Goal: Task Accomplishment & Management: Complete application form

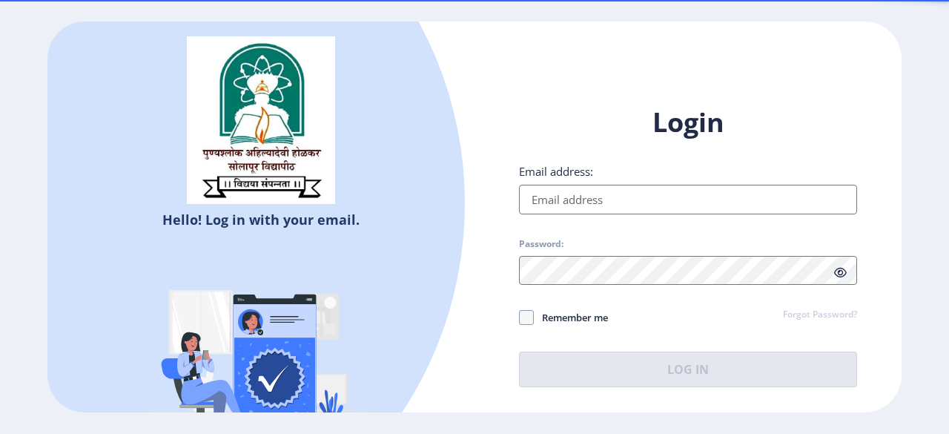
click at [597, 200] on input "Email address:" at bounding box center [688, 200] width 338 height 30
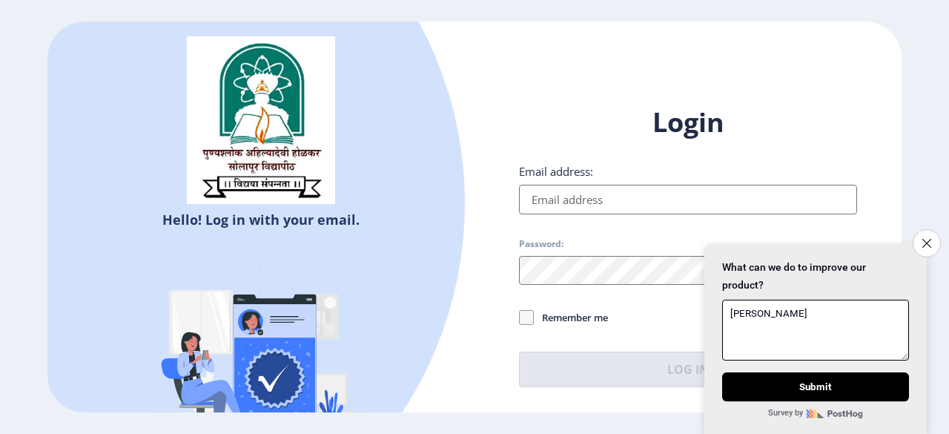
type textarea "[PERSON_NAME]"
click at [597, 200] on input "Email address:" at bounding box center [688, 200] width 338 height 30
click at [927, 238] on icon "Close survey" at bounding box center [927, 243] width 10 height 10
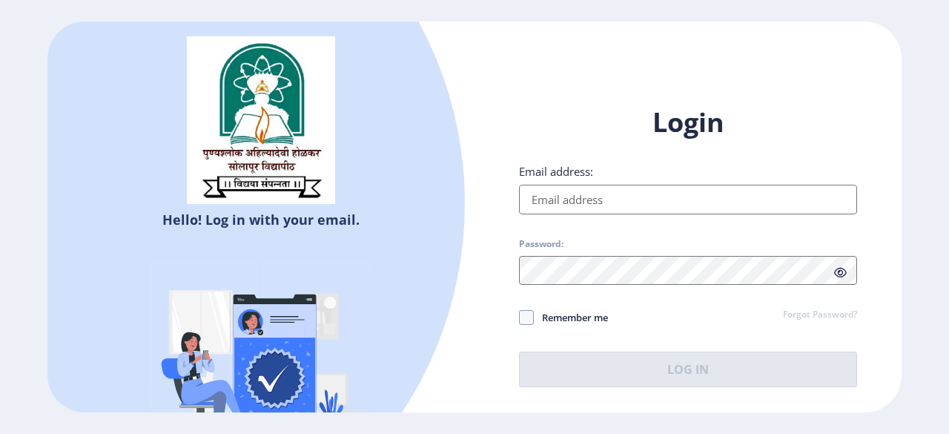
click at [576, 194] on input "Email address:" at bounding box center [688, 200] width 338 height 30
type input "[EMAIL_ADDRESS][DOMAIN_NAME]"
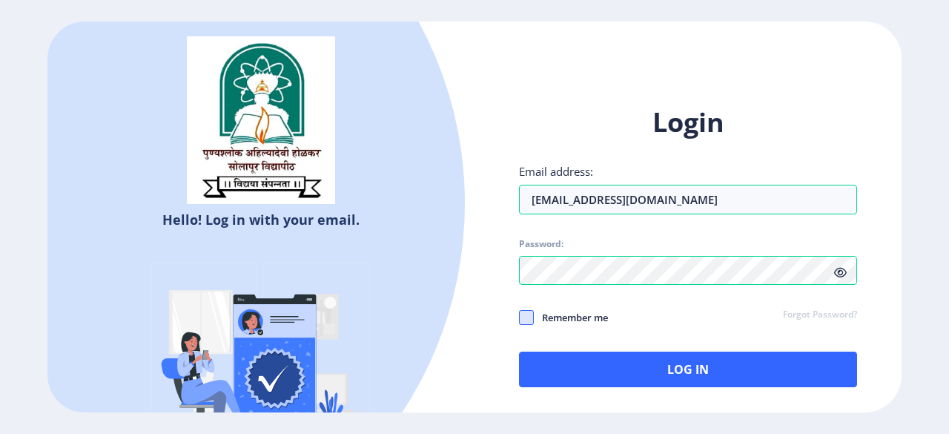
click at [524, 322] on span at bounding box center [526, 317] width 15 height 15
click at [520, 318] on input "Remember me" at bounding box center [519, 317] width 1 height 1
checkbox input "true"
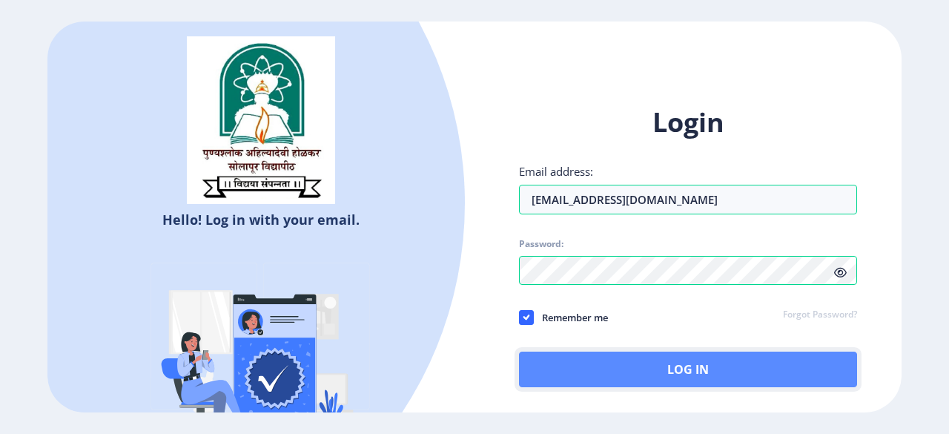
click at [630, 362] on button "Log In" at bounding box center [688, 370] width 338 height 36
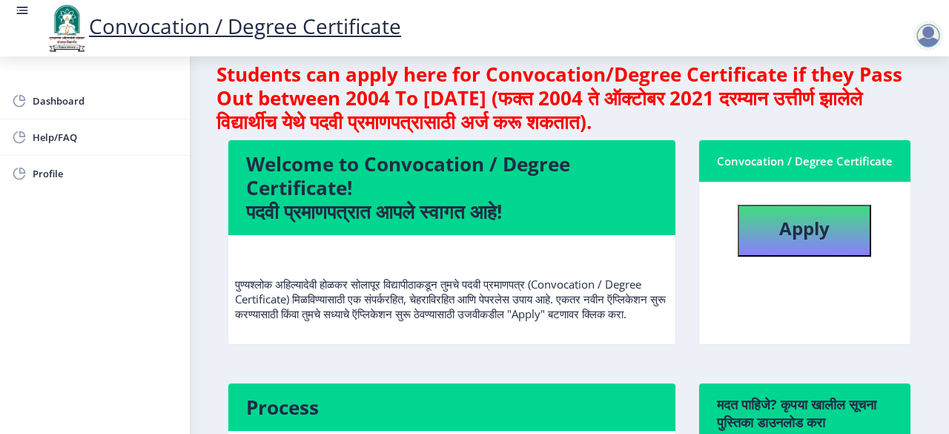
scroll to position [20, 0]
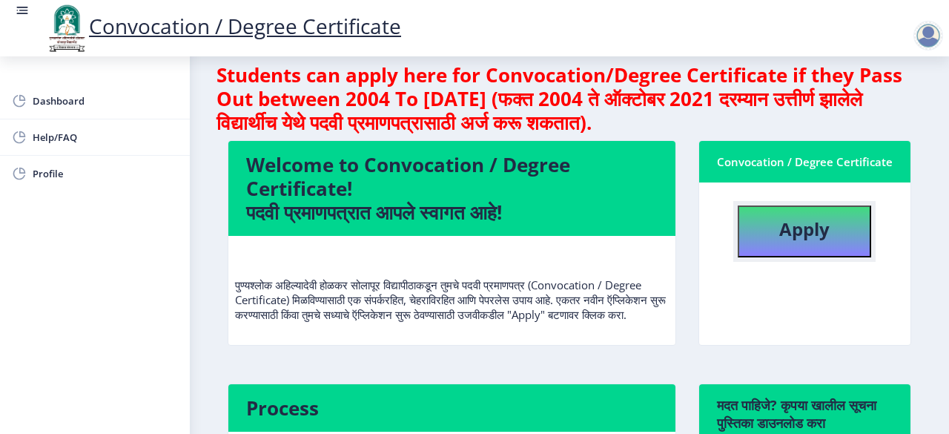
click at [816, 248] on button "Apply" at bounding box center [805, 231] width 134 height 52
select select
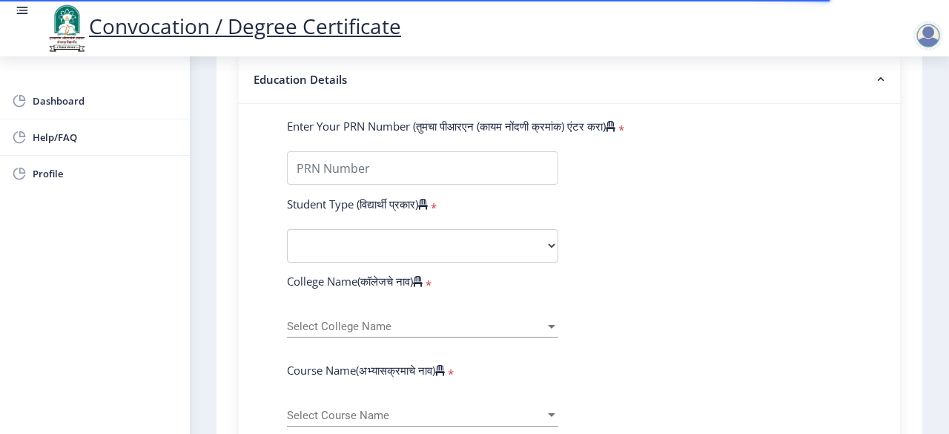
scroll to position [346, 0]
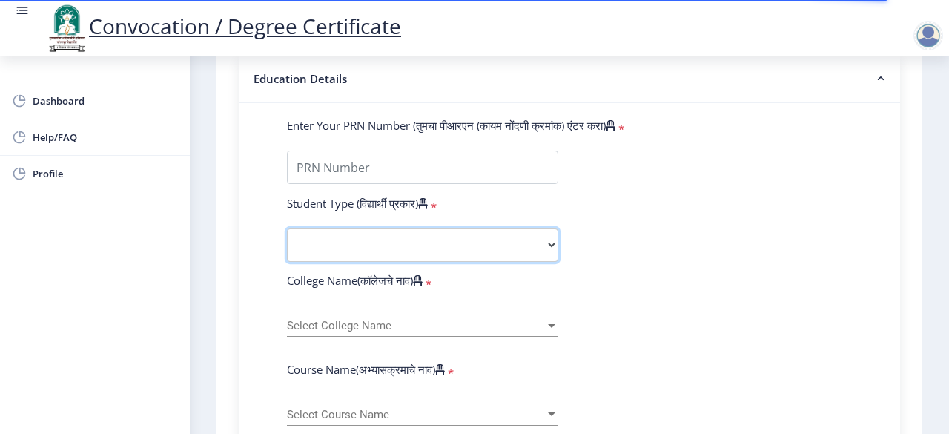
click at [447, 236] on select "Select Student Type Regular External" at bounding box center [422, 244] width 271 height 33
select select "Regular"
click at [287, 228] on select "Select Student Type Regular External" at bounding box center [422, 244] width 271 height 33
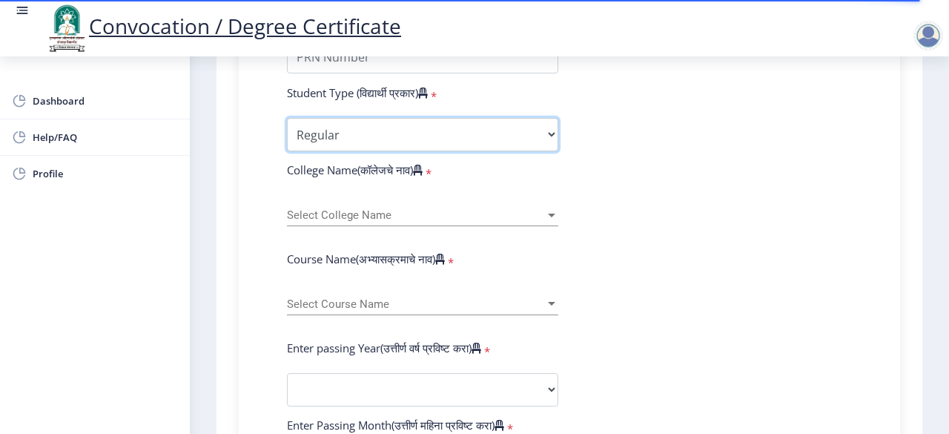
scroll to position [463, 0]
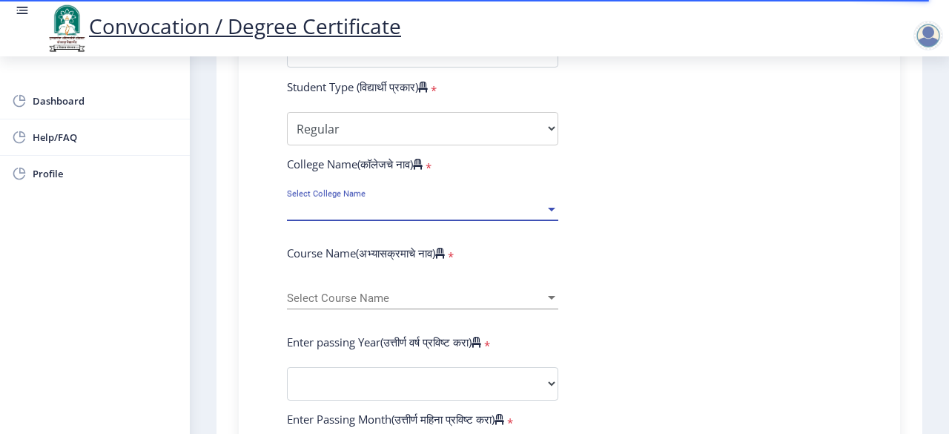
click at [405, 208] on span "Select College Name" at bounding box center [416, 209] width 258 height 13
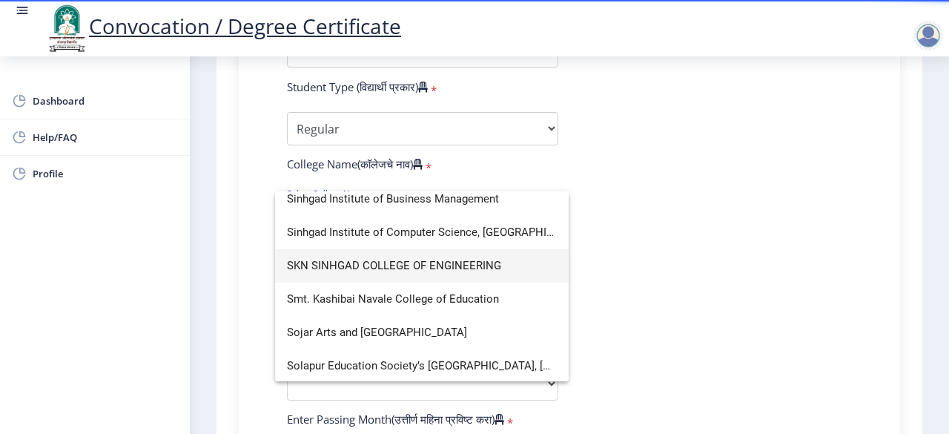
scroll to position [4418, 0]
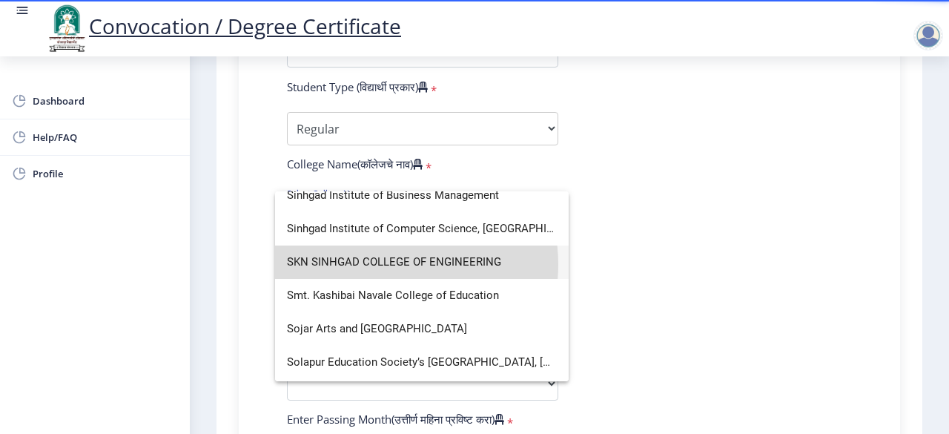
click at [386, 264] on span "SKN SINHGAD COLLEGE OF ENGINEERING" at bounding box center [422, 262] width 270 height 33
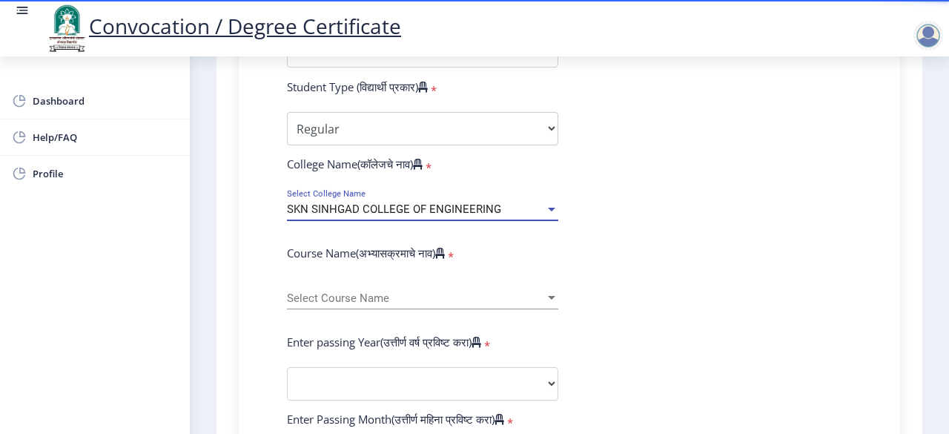
click at [504, 207] on div "SKN SINHGAD COLLEGE OF ENGINEERING" at bounding box center [416, 209] width 258 height 13
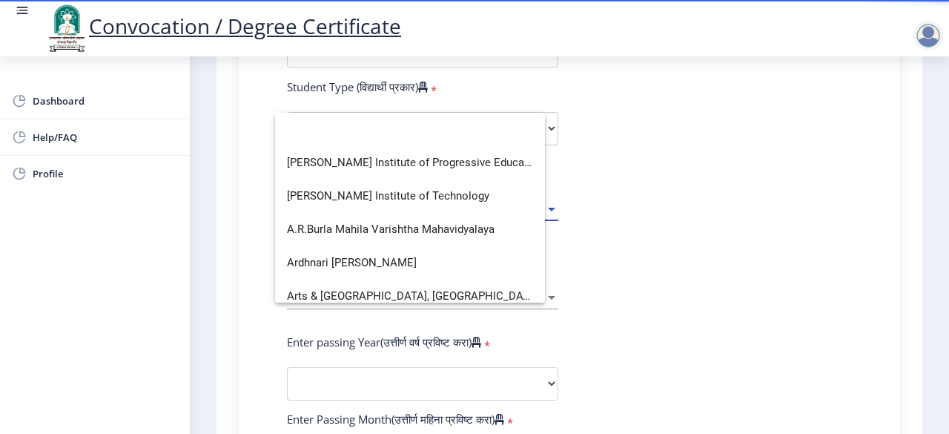
scroll to position [0, 0]
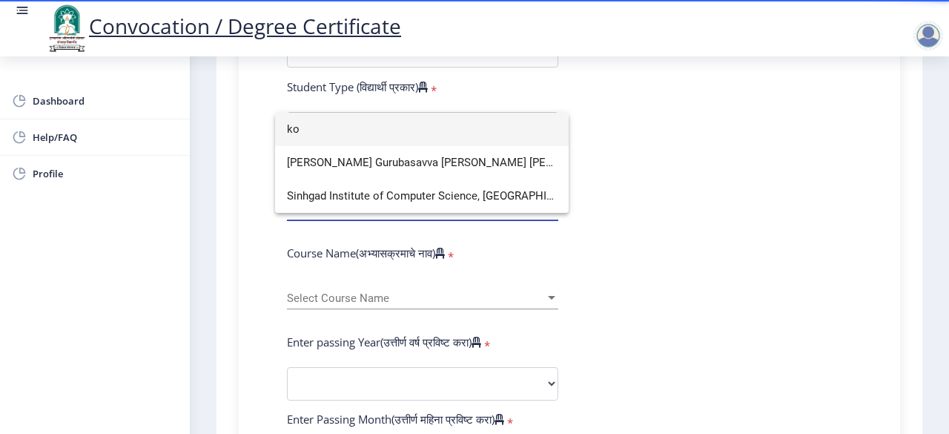
type input "k"
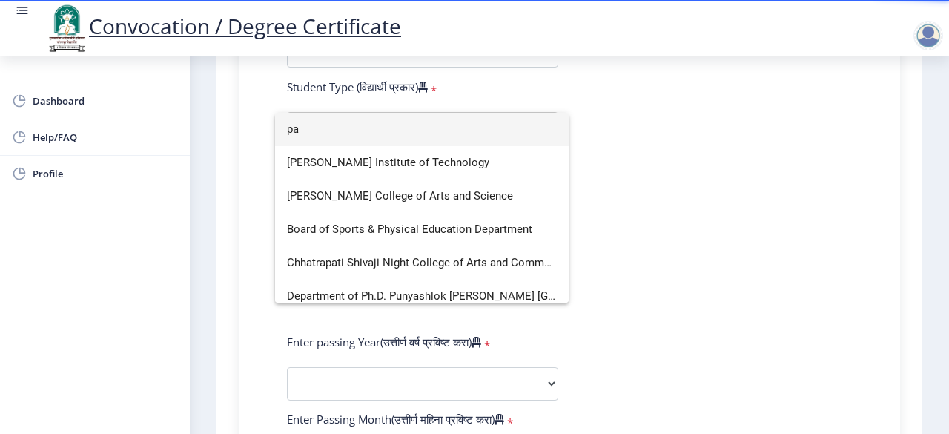
type input "p"
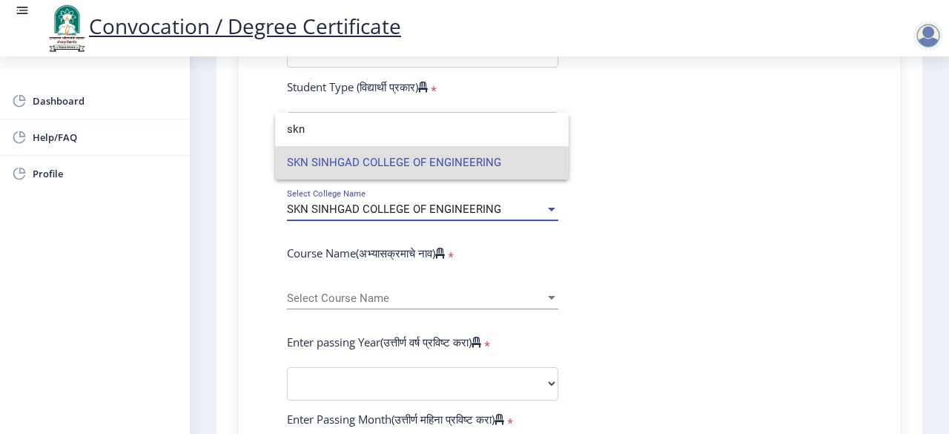
type input "skn"
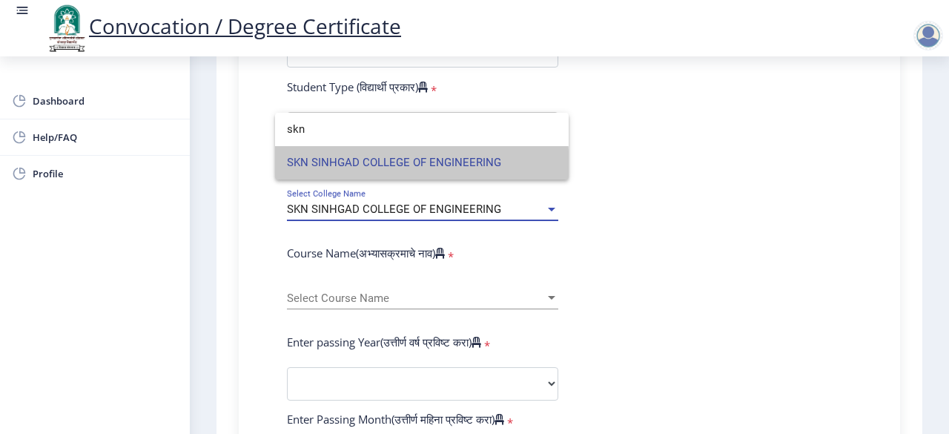
click at [380, 168] on span "SKN SINHGAD COLLEGE OF ENGINEERING" at bounding box center [422, 162] width 270 height 33
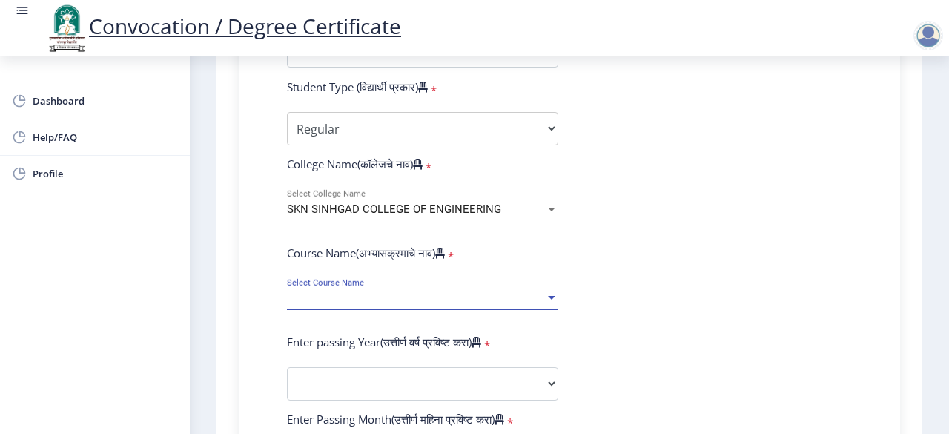
click at [355, 299] on span "Select Course Name" at bounding box center [416, 298] width 258 height 13
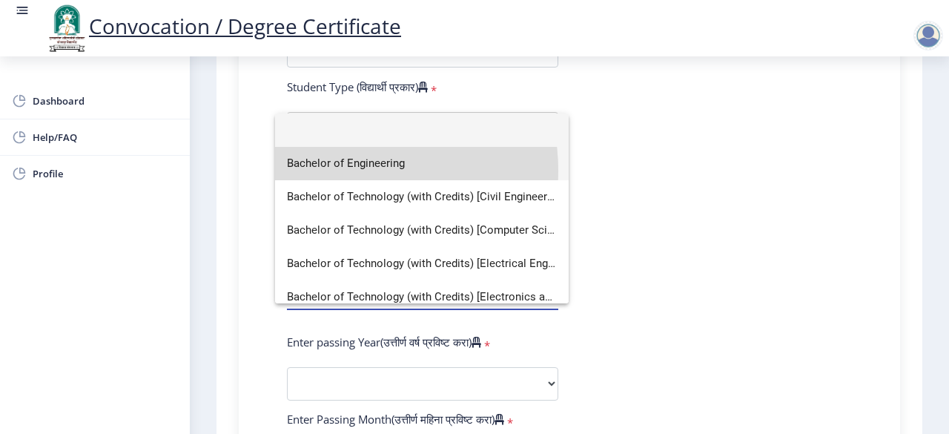
click at [358, 171] on span "Bachelor of Engineering" at bounding box center [422, 163] width 270 height 33
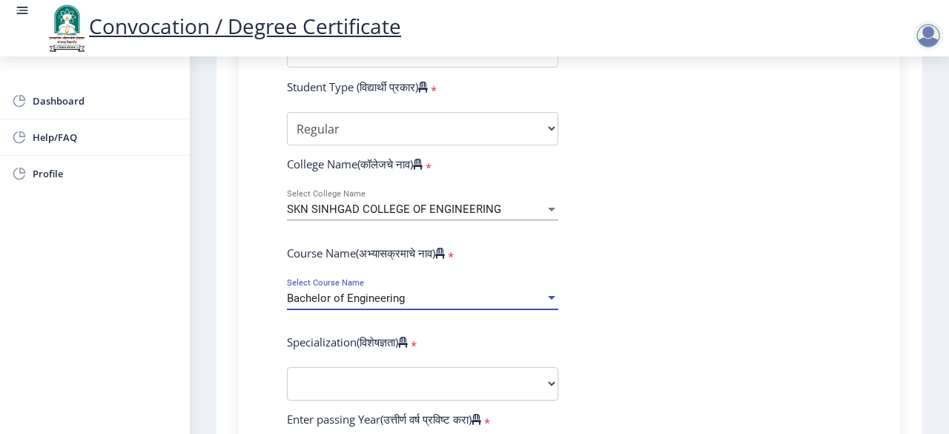
scroll to position [576, 0]
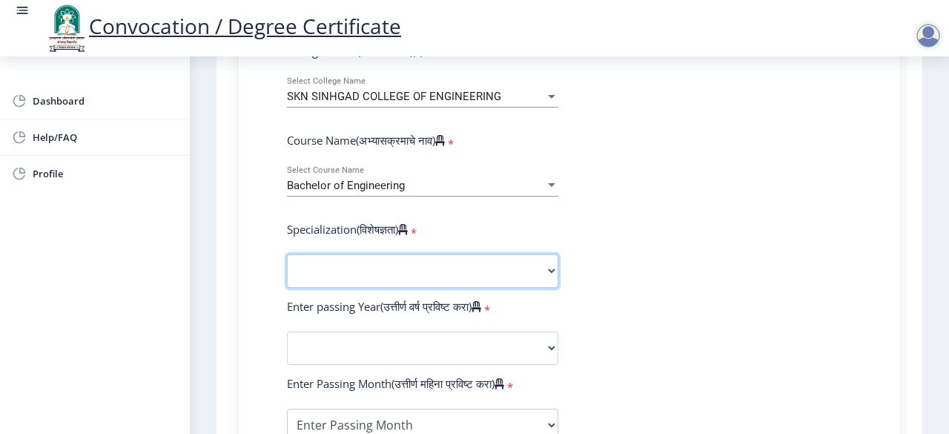
click at [375, 266] on select "Specialization Bio-Medical Engineering Civil Engineering Computer Science & Eng…" at bounding box center [422, 270] width 271 height 33
select select "Computer Science & Engineering"
click at [287, 254] on select "Specialization Bio-Medical Engineering Civil Engineering Computer Science & Eng…" at bounding box center [422, 270] width 271 height 33
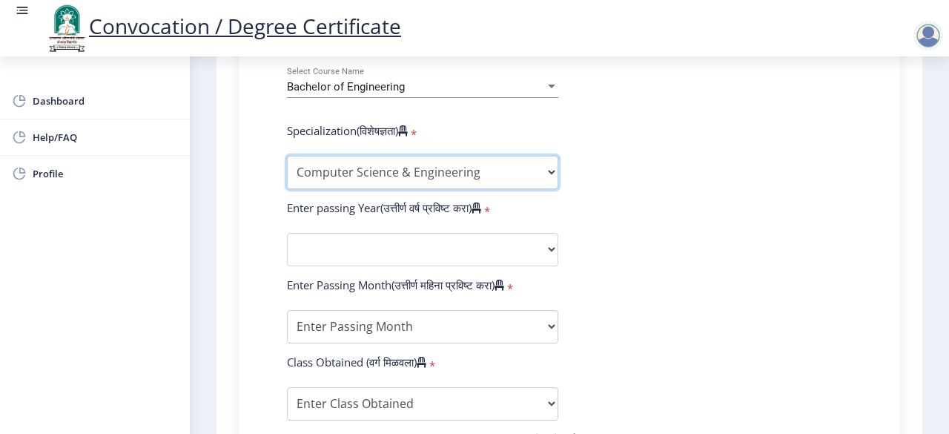
scroll to position [675, 0]
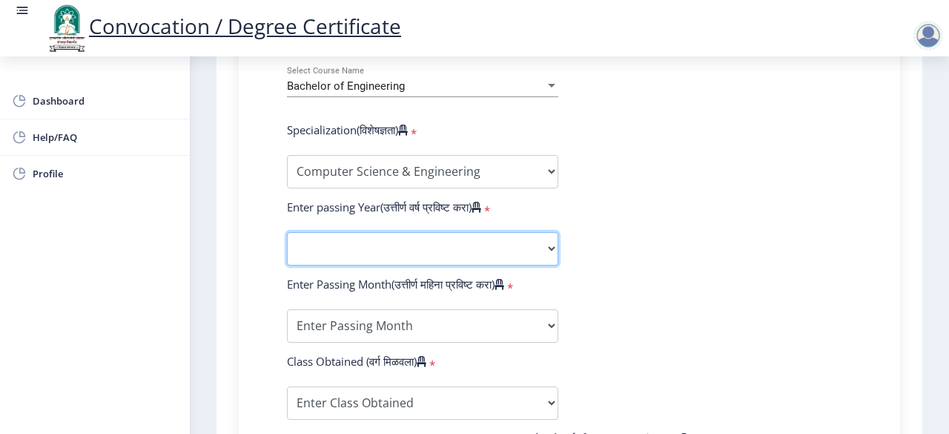
click at [386, 247] on select "2025 2024 2023 2022 2021 2020 2019 2018 2017 2016 2015 2014 2013 2012 2011 2010…" at bounding box center [422, 248] width 271 height 33
click at [287, 232] on select "2025 2024 2023 2022 2021 2020 2019 2018 2017 2016 2015 2014 2013 2012 2011 2010…" at bounding box center [422, 248] width 271 height 33
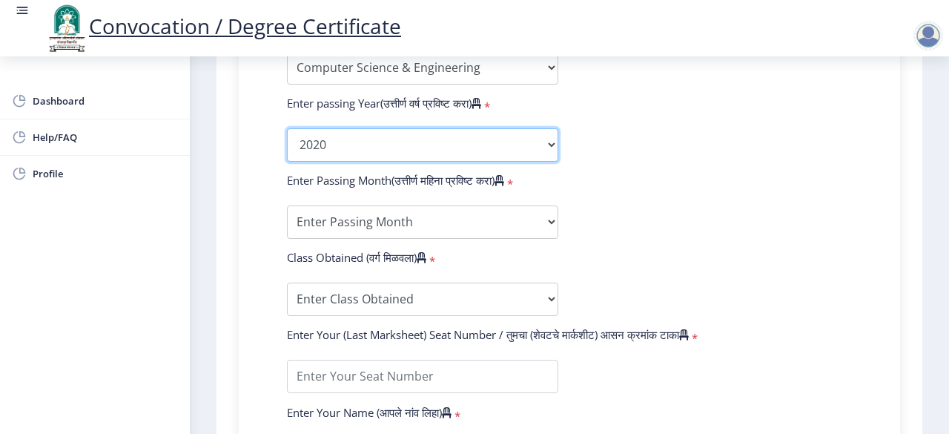
scroll to position [780, 0]
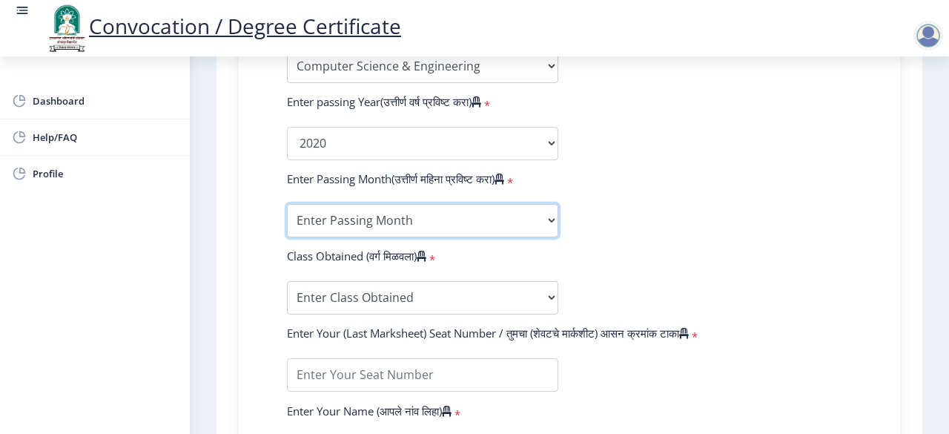
click at [345, 225] on select "Enter Passing Month March April May October November December" at bounding box center [422, 220] width 271 height 33
click at [252, 259] on div "Enter Your PRN Number (तुमचा पीआरएन (कायम नोंदणी क्रमांक) एंटर करा) * Student T…" at bounding box center [570, 121] width 662 height 905
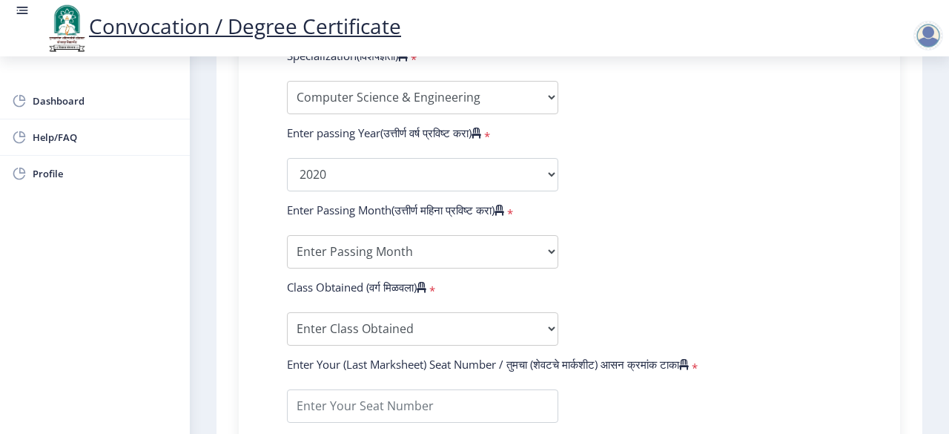
scroll to position [748, 0]
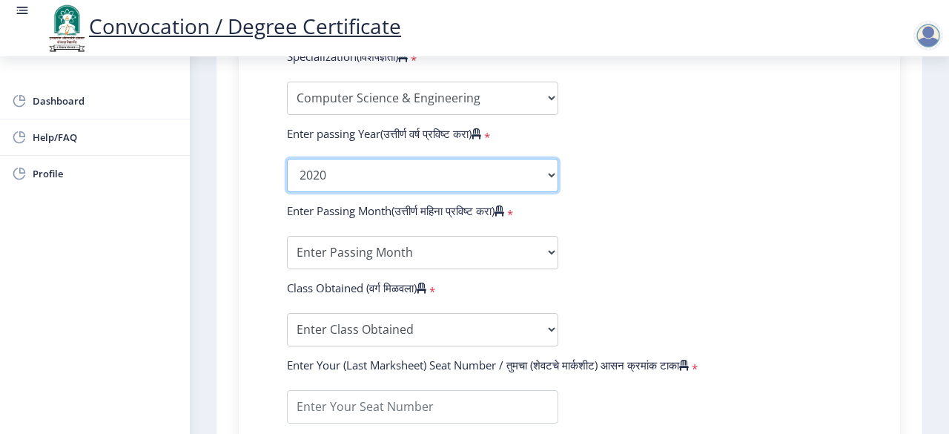
click at [368, 185] on select "2025 2024 2023 2022 2021 2020 2019 2018 2017 2016 2015 2014 2013 2012 2011 2010…" at bounding box center [422, 175] width 271 height 33
select select "2019"
click at [287, 159] on select "2025 2024 2023 2022 2021 2020 2019 2018 2017 2016 2015 2014 2013 2012 2011 2010…" at bounding box center [422, 175] width 271 height 33
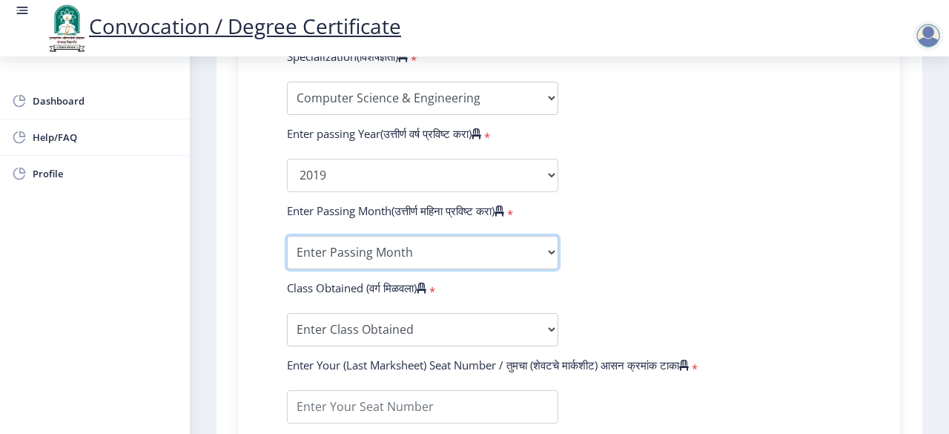
click at [334, 252] on select "Enter Passing Month March April May October November December" at bounding box center [422, 252] width 271 height 33
click at [329, 246] on select "Enter Passing Month March April May October November December" at bounding box center [422, 252] width 271 height 33
click at [332, 253] on select "Enter Passing Month March April May October November December" at bounding box center [422, 252] width 271 height 33
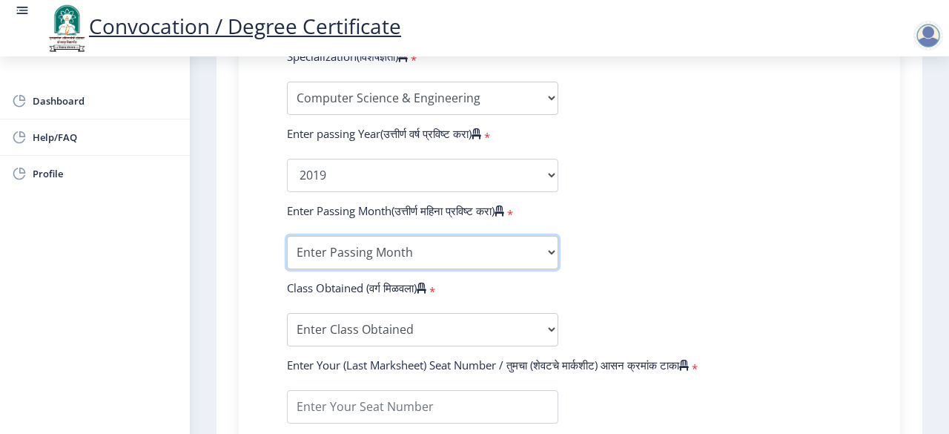
select select "May"
click at [287, 236] on select "Enter Passing Month March April May October November December" at bounding box center [422, 252] width 271 height 33
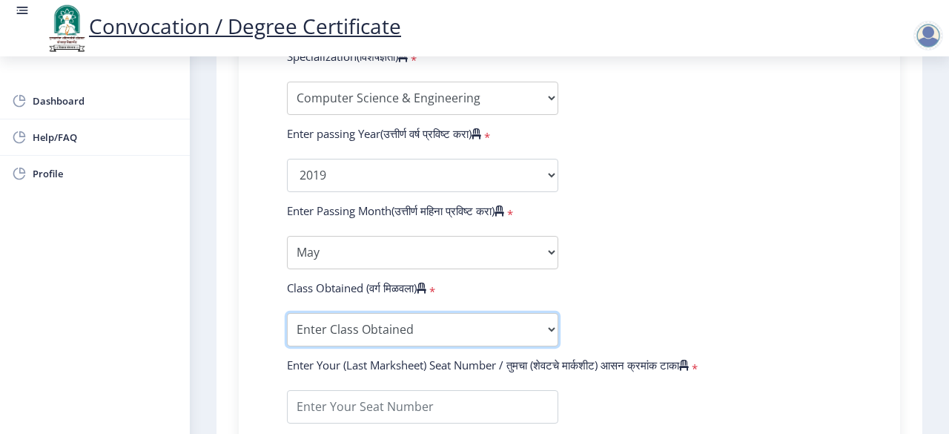
click at [378, 324] on select "Enter Class Obtained FIRST CLASS WITH DISTINCTION FIRST CLASS HIGHER SECOND CLA…" at bounding box center [422, 329] width 271 height 33
select select "Grade B+"
click at [287, 313] on select "Enter Class Obtained FIRST CLASS WITH DISTINCTION FIRST CLASS HIGHER SECOND CLA…" at bounding box center [422, 329] width 271 height 33
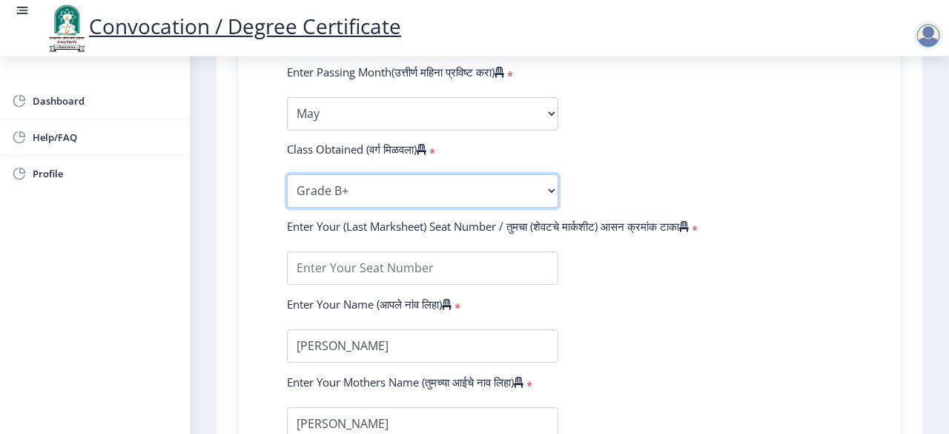
scroll to position [888, 0]
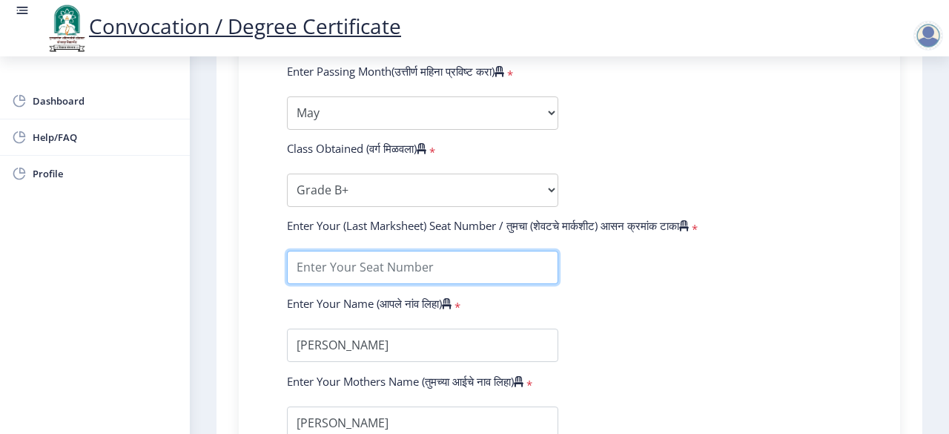
click at [355, 262] on input "textarea" at bounding box center [422, 267] width 271 height 33
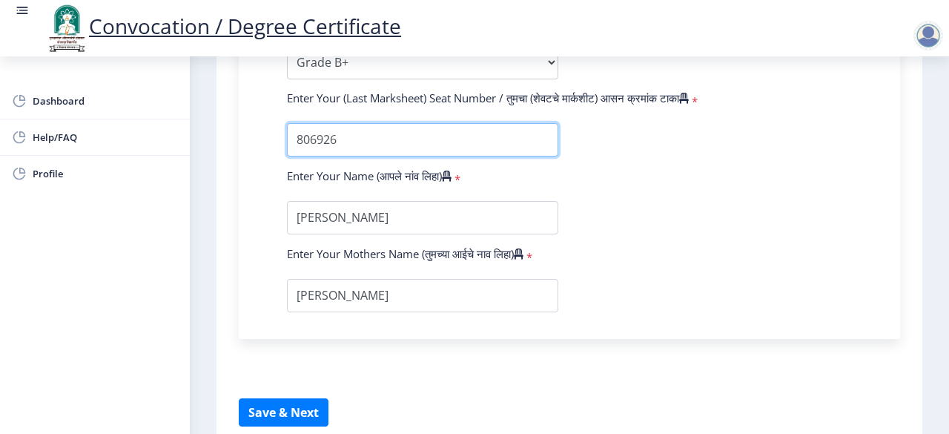
scroll to position [836, 0]
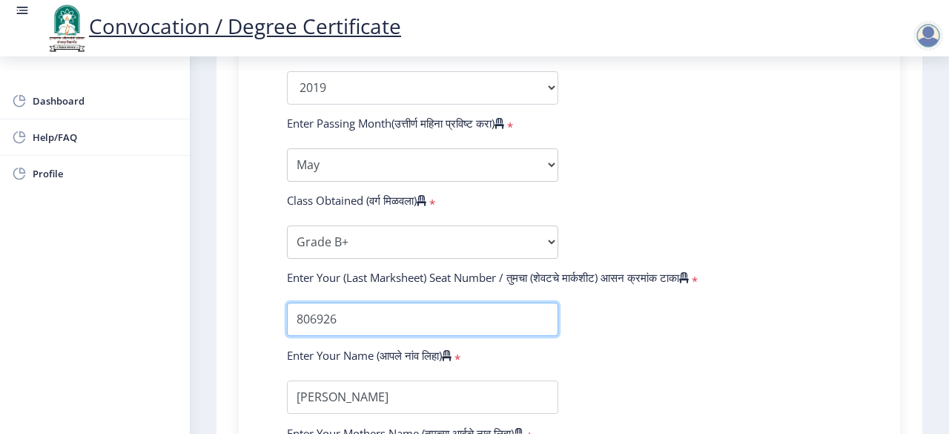
type input "806926"
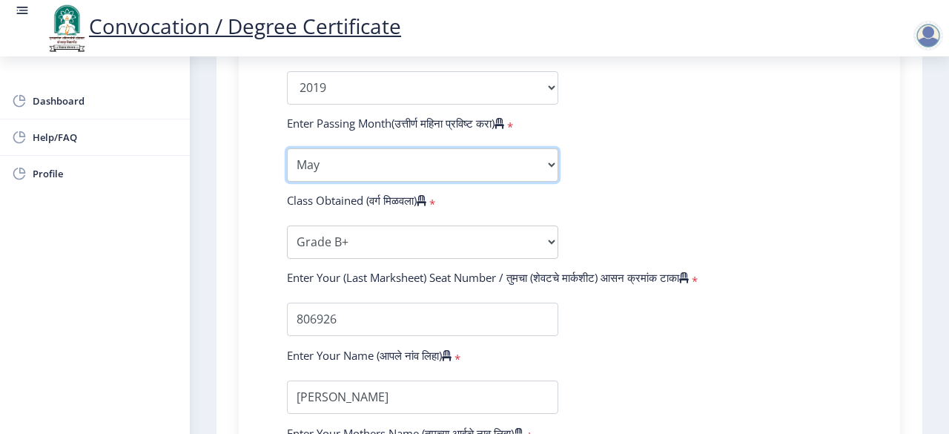
click at [361, 166] on select "Enter Passing Month March April May October November December" at bounding box center [422, 164] width 271 height 33
click at [352, 159] on select "Enter Passing Month March April May October November December" at bounding box center [422, 164] width 271 height 33
click at [287, 148] on select "Enter Passing Month March April May October November December" at bounding box center [422, 164] width 271 height 33
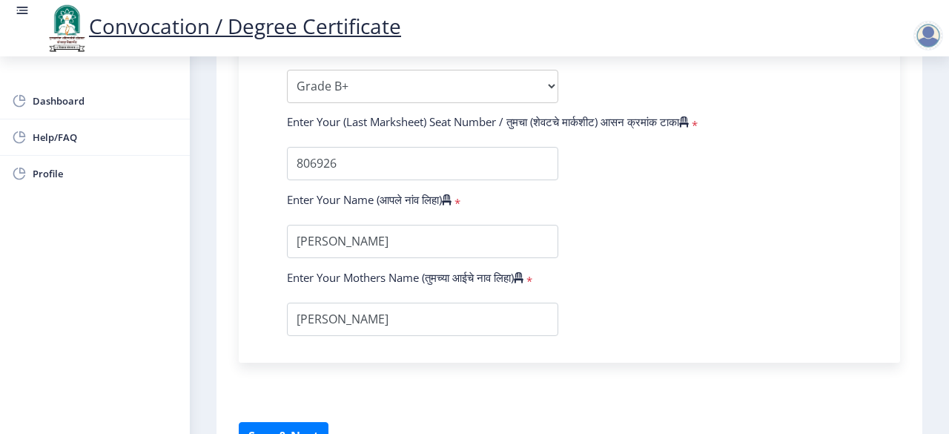
scroll to position [1082, 0]
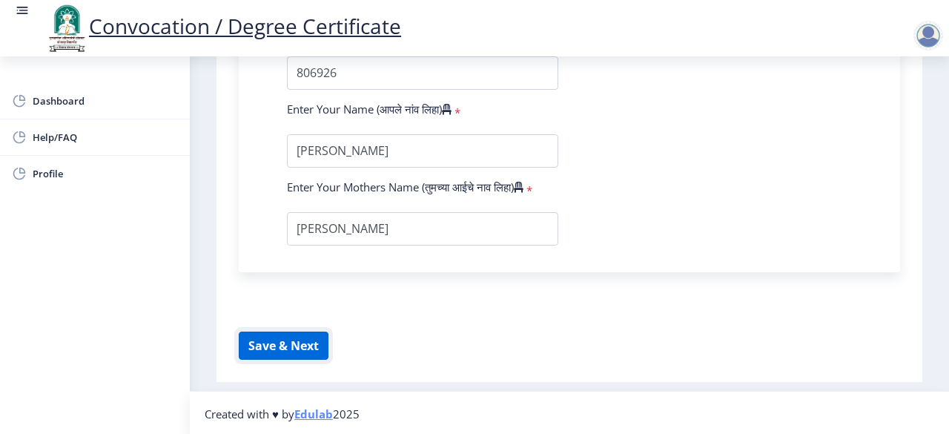
click at [283, 339] on button "Save & Next" at bounding box center [284, 346] width 90 height 28
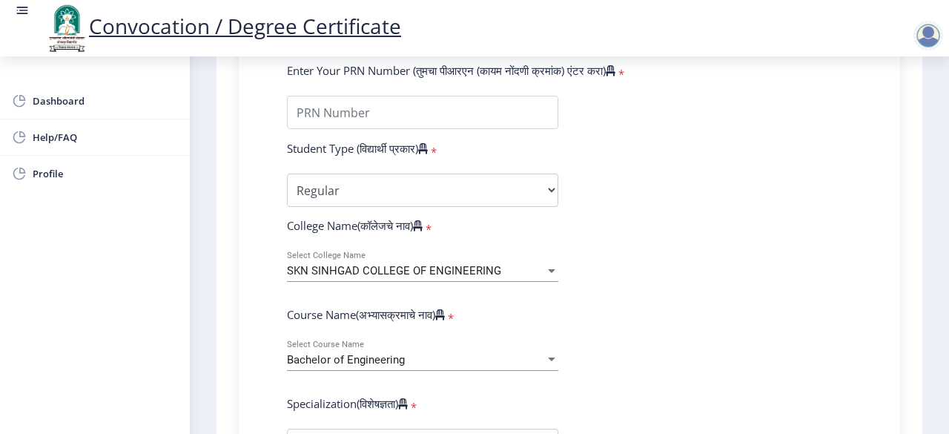
scroll to position [228, 0]
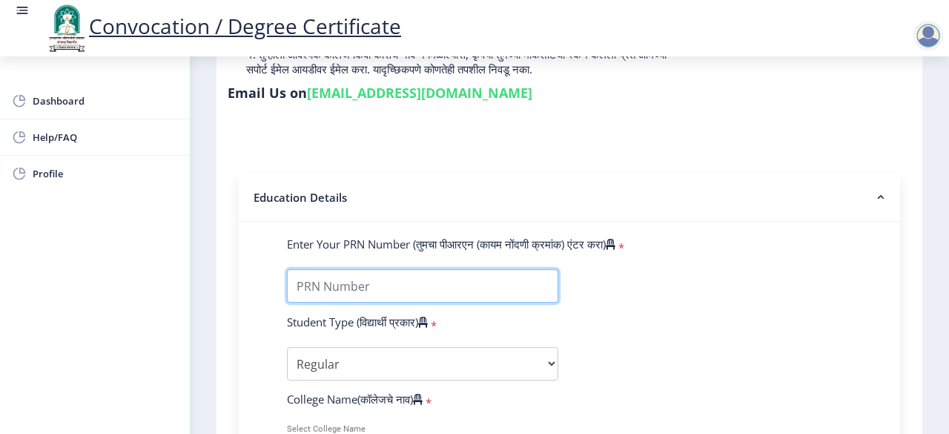
click at [341, 286] on input "Enter Your PRN Number (तुमचा पीआरएन (कायम नोंदणी क्रमांक) एंटर करा)" at bounding box center [422, 285] width 271 height 33
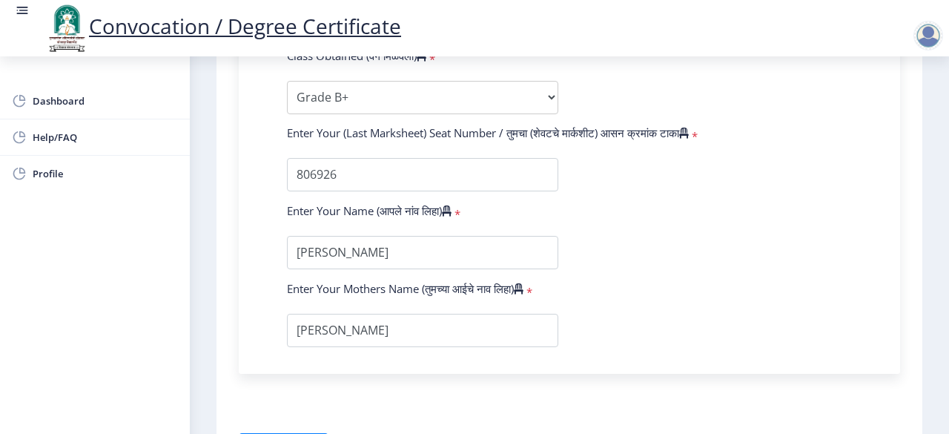
scroll to position [1082, 0]
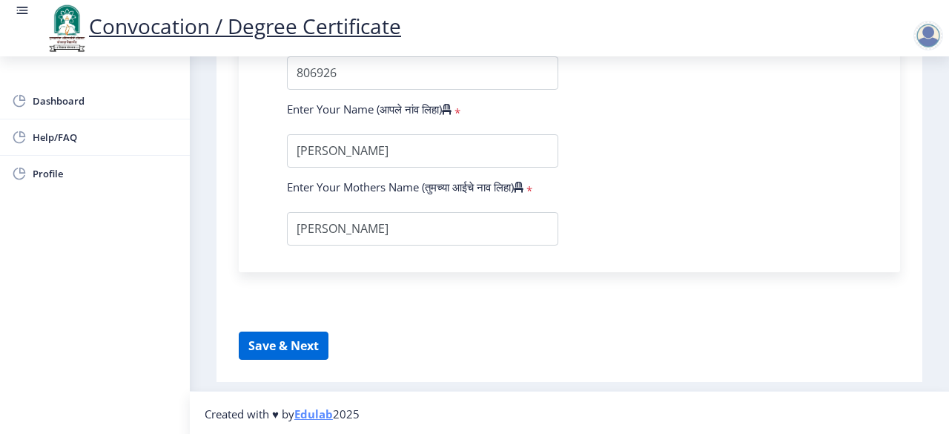
type input "2015032500288682"
click at [294, 342] on button "Save & Next" at bounding box center [284, 346] width 90 height 28
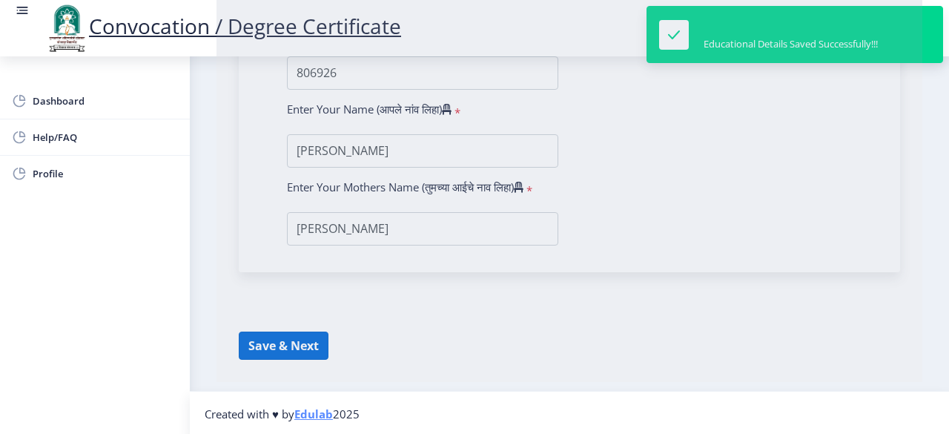
select select
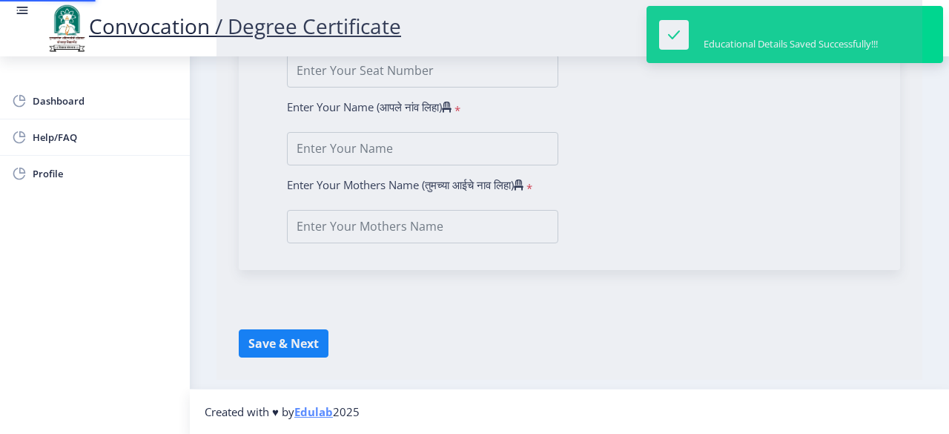
type input "[PERSON_NAME]"
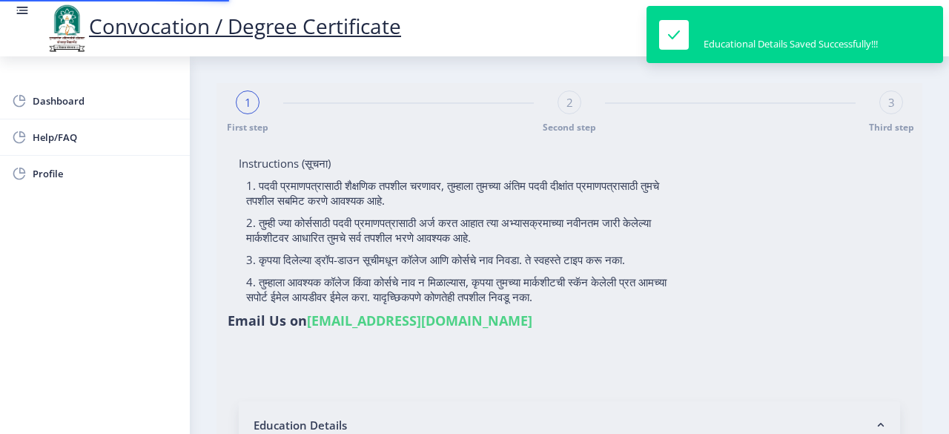
type input "2015032500288682"
select select "Regular"
select select "2019"
select select "May"
select select "Grade B+"
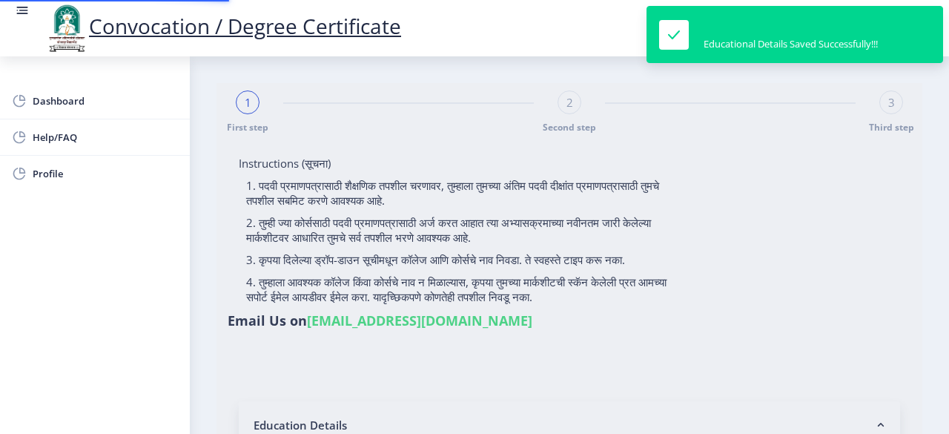
type input "806926"
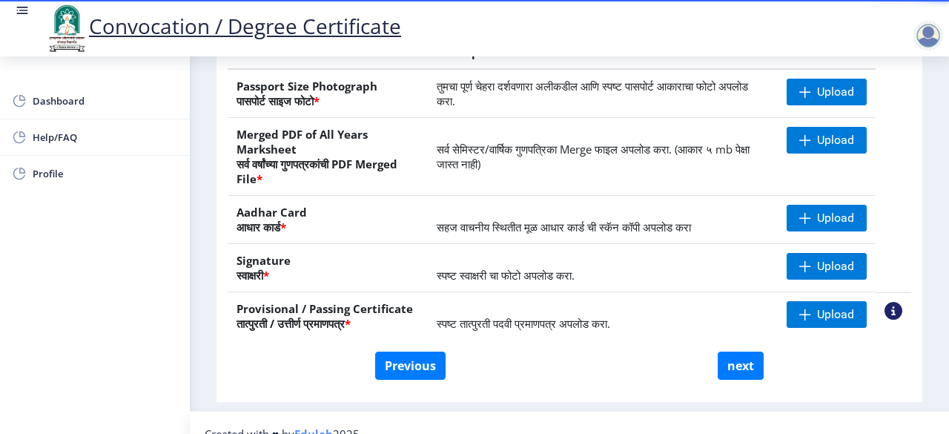
scroll to position [309, 0]
